Goal: Information Seeking & Learning: Check status

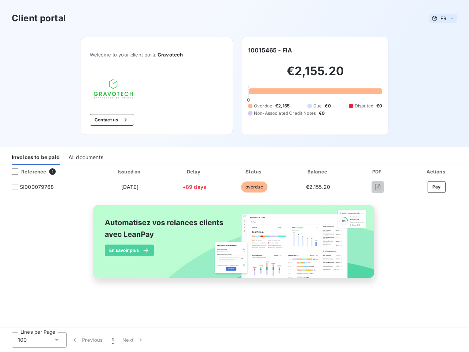
click at [444, 18] on span "FR" at bounding box center [444, 18] width 6 height 6
click at [111, 120] on button "Contact us" at bounding box center [112, 120] width 44 height 12
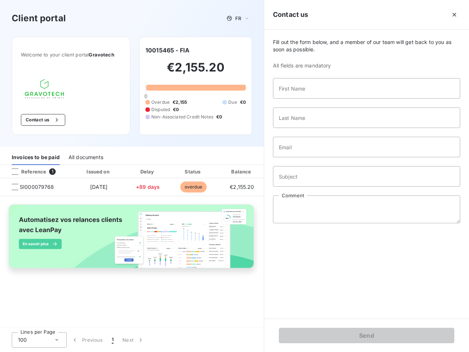
click at [36, 157] on div "Invoices to be paid" at bounding box center [36, 157] width 48 height 15
click at [85, 157] on div "All documents" at bounding box center [86, 157] width 35 height 15
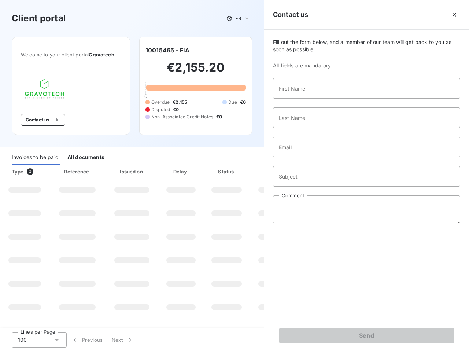
click at [47, 172] on div at bounding box center [44, 171] width 7 height 7
click at [15, 172] on div "Type 0" at bounding box center [27, 171] width 41 height 7
click at [129, 172] on div "Issued on" at bounding box center [132, 171] width 51 height 7
click at [195, 172] on div at bounding box center [198, 171] width 7 height 7
click at [254, 172] on div "Amount" at bounding box center [274, 171] width 47 height 7
